Goal: Browse casually

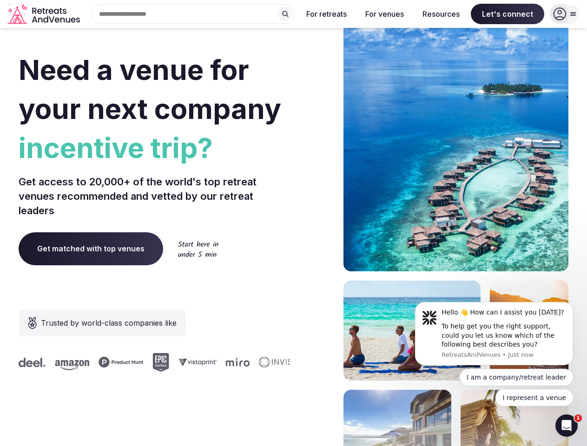
click at [293, 223] on div "Need a venue for your next company incentive trip? Get access to 20,000+ of the…" at bounding box center [294, 278] width 550 height 560
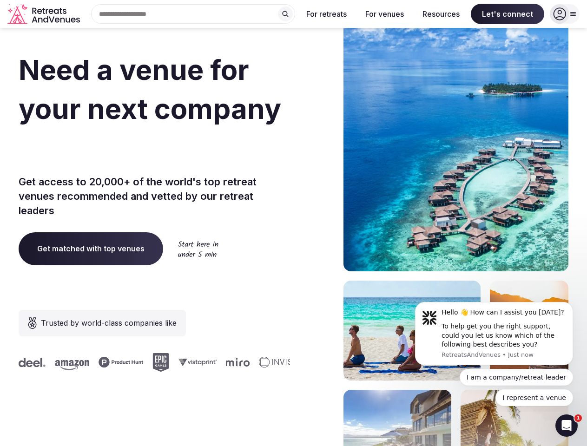
click at [193, 14] on div "Search Popular Destinations [GEOGRAPHIC_DATA], [GEOGRAPHIC_DATA] [GEOGRAPHIC_DA…" at bounding box center [190, 14] width 212 height 20
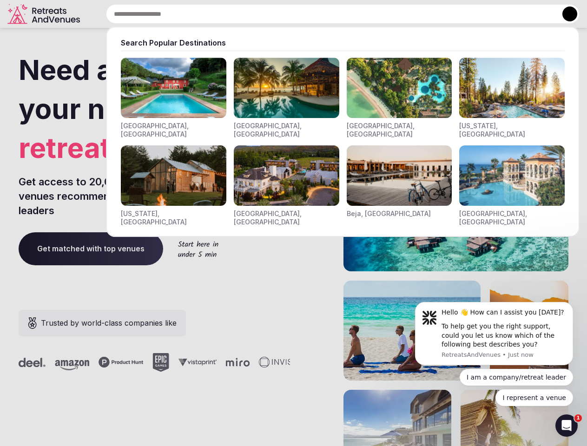
click at [285, 14] on input "text" at bounding box center [343, 14] width 474 height 20
click at [327, 14] on input "text" at bounding box center [343, 14] width 474 height 20
click at [384, 14] on input "text" at bounding box center [343, 14] width 474 height 20
click at [441, 14] on input "text" at bounding box center [343, 14] width 474 height 20
click at [508, 14] on input "text" at bounding box center [343, 14] width 474 height 20
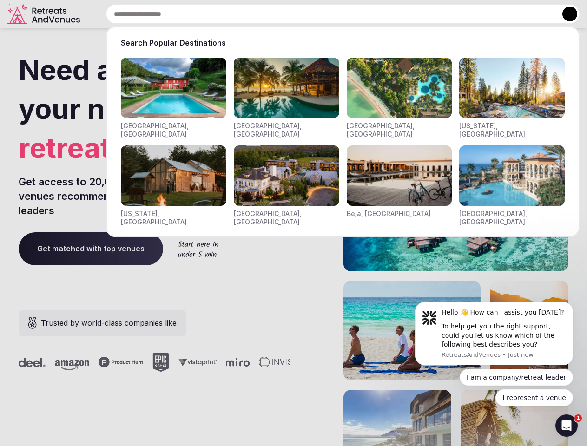
click at [565, 14] on button at bounding box center [570, 14] width 15 height 15
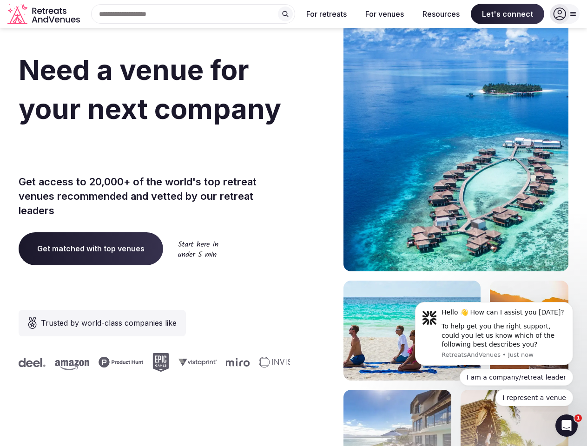
click at [494, 334] on div "To help get you the right support, could you let us know which of the following…" at bounding box center [504, 335] width 125 height 27
